Goal: Task Accomplishment & Management: Manage account settings

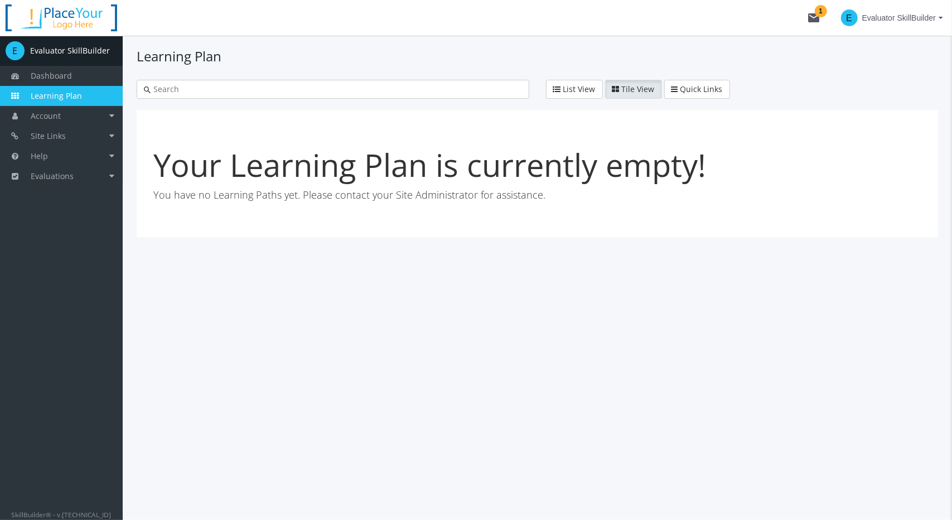
click at [874, 20] on span "Evaluator SkillBuilder" at bounding box center [899, 18] width 74 height 20
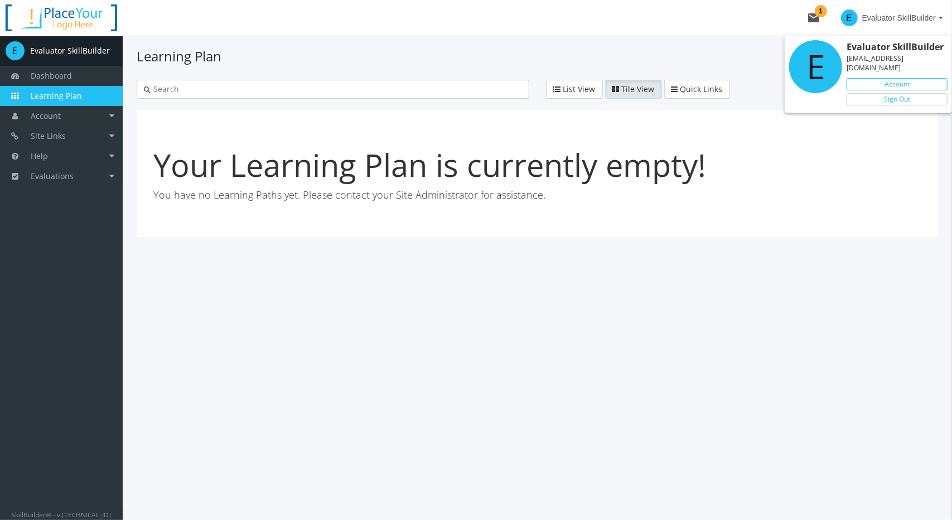
click at [886, 78] on link "Account" at bounding box center [896, 84] width 101 height 12
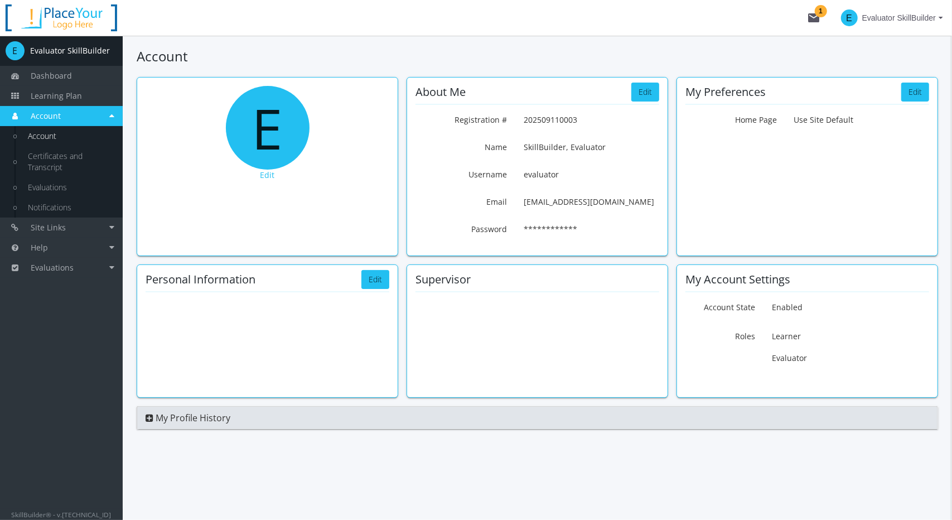
click at [915, 16] on span "Evaluator SkillBuilder" at bounding box center [899, 18] width 74 height 20
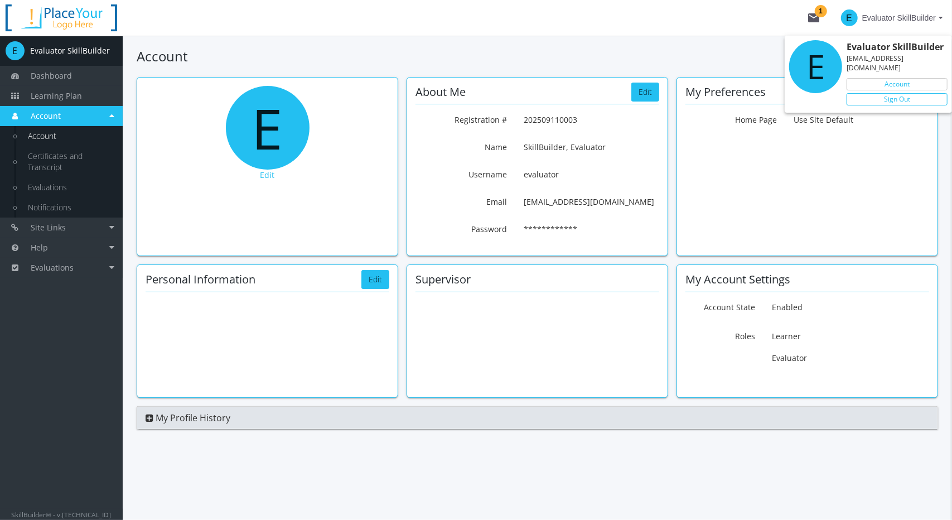
click at [887, 93] on link "Sign Out" at bounding box center [896, 99] width 101 height 12
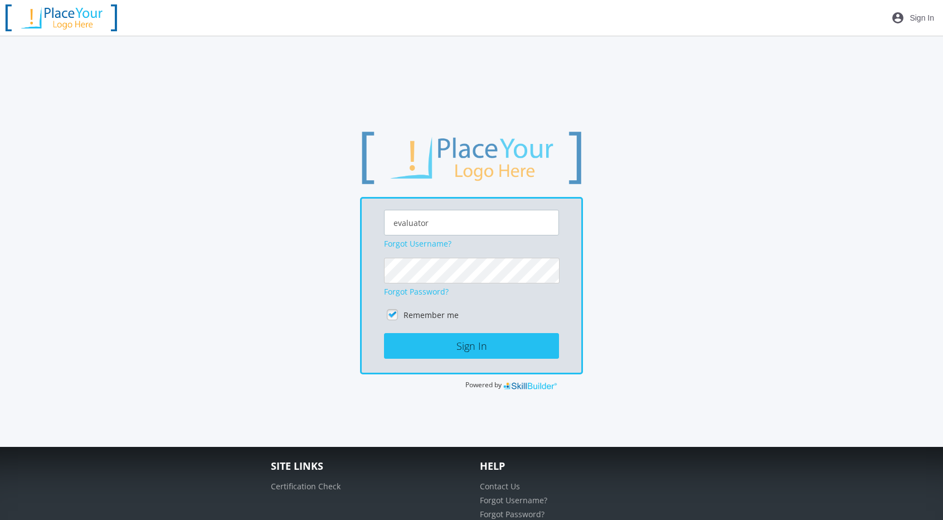
drag, startPoint x: 443, startPoint y: 228, endPoint x: 246, endPoint y: 209, distance: 197.7
click at [250, 209] on div "evaluator Forgot Username? Forgot Password? Remember me Sign In Powered by" at bounding box center [471, 260] width 831 height 261
type input "orgadmin"
click at [246, 209] on div "orgadmin Forgot Username? Forgot Password? Remember me Sign In Powered by" at bounding box center [471, 260] width 831 height 261
click at [465, 343] on button "Sign In" at bounding box center [471, 346] width 175 height 26
